Goal: Task Accomplishment & Management: Manage account settings

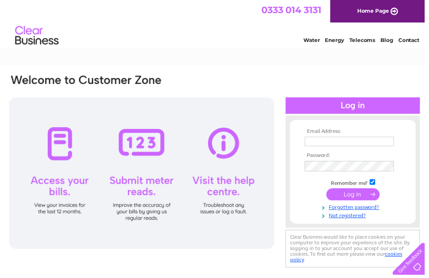
click at [328, 147] on input "text" at bounding box center [353, 143] width 90 height 10
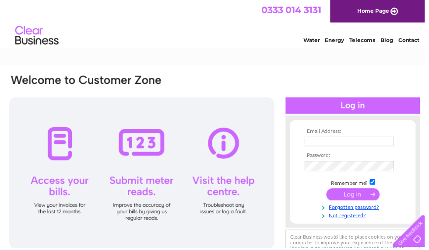
type input "[PERSON_NAME][EMAIL_ADDRESS][DOMAIN_NAME]"
click at [354, 198] on input "submit" at bounding box center [357, 196] width 54 height 12
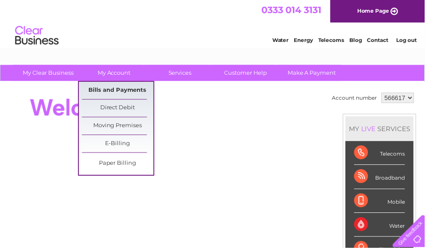
click at [116, 92] on link "Bills and Payments" at bounding box center [119, 92] width 72 height 18
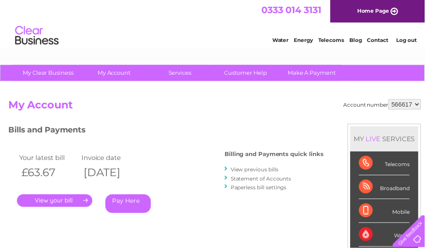
click at [67, 203] on link "." at bounding box center [55, 202] width 76 height 13
click at [62, 207] on link "." at bounding box center [55, 202] width 76 height 13
click at [58, 204] on link "." at bounding box center [55, 202] width 76 height 13
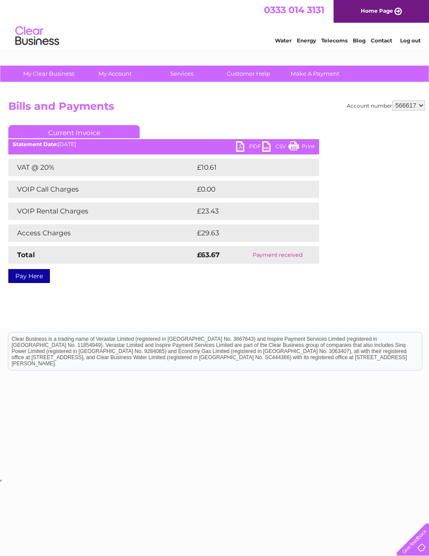
click at [252, 150] on link "PDF" at bounding box center [249, 147] width 26 height 13
